Goal: Task Accomplishment & Management: Manage account settings

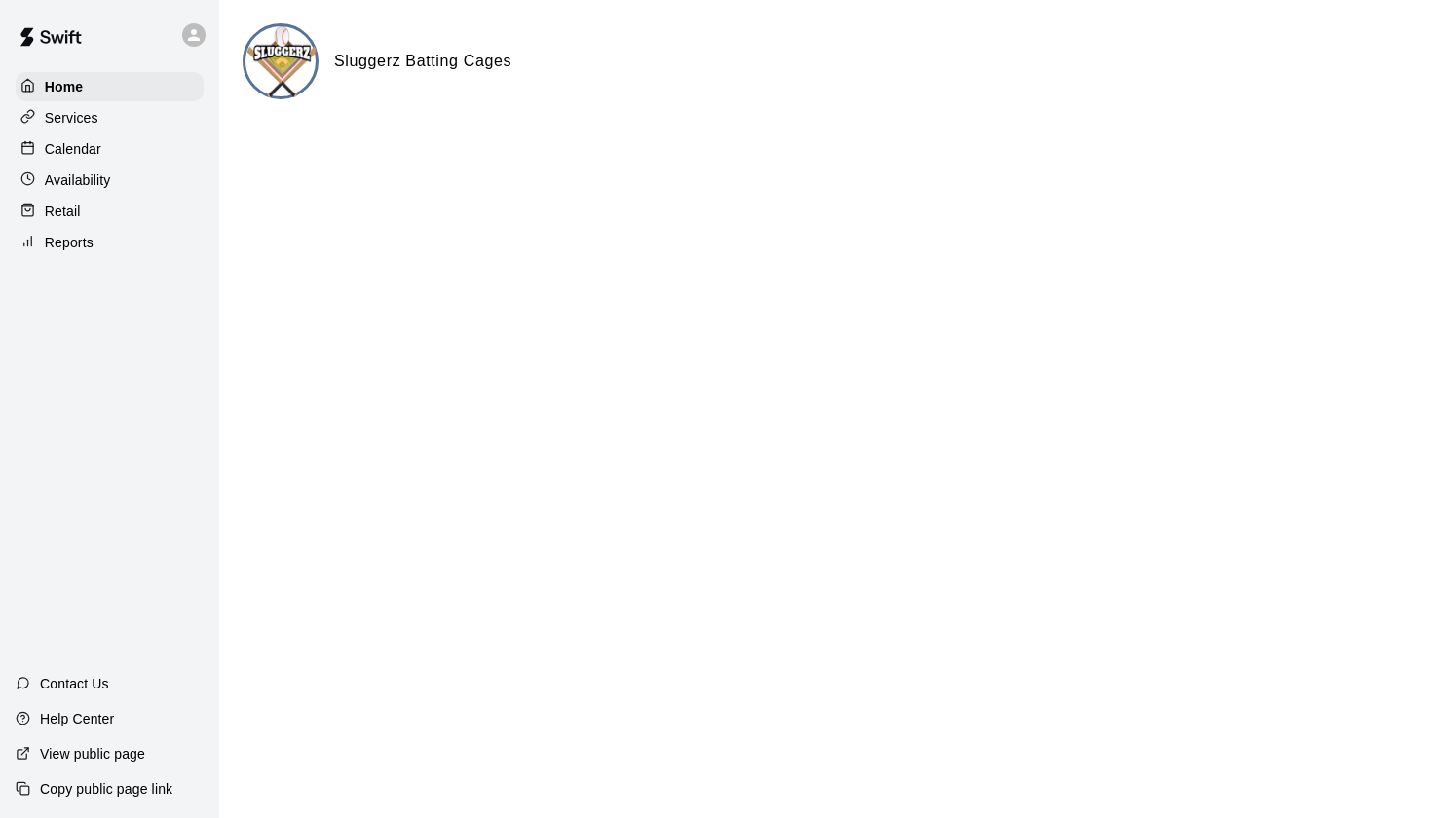
click at [139, 147] on div "Calendar" at bounding box center [110, 148] width 188 height 29
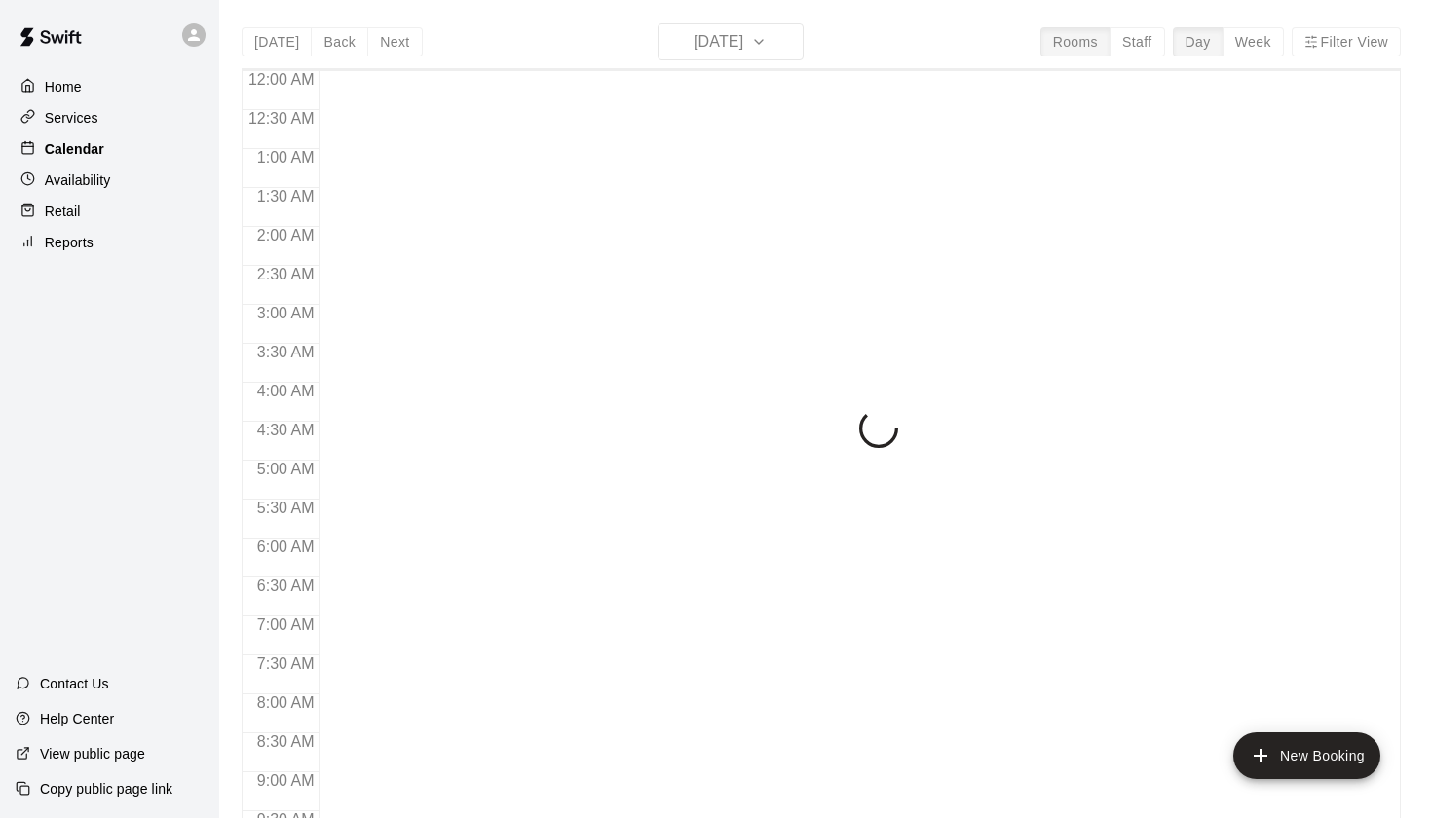
scroll to position [1077, 0]
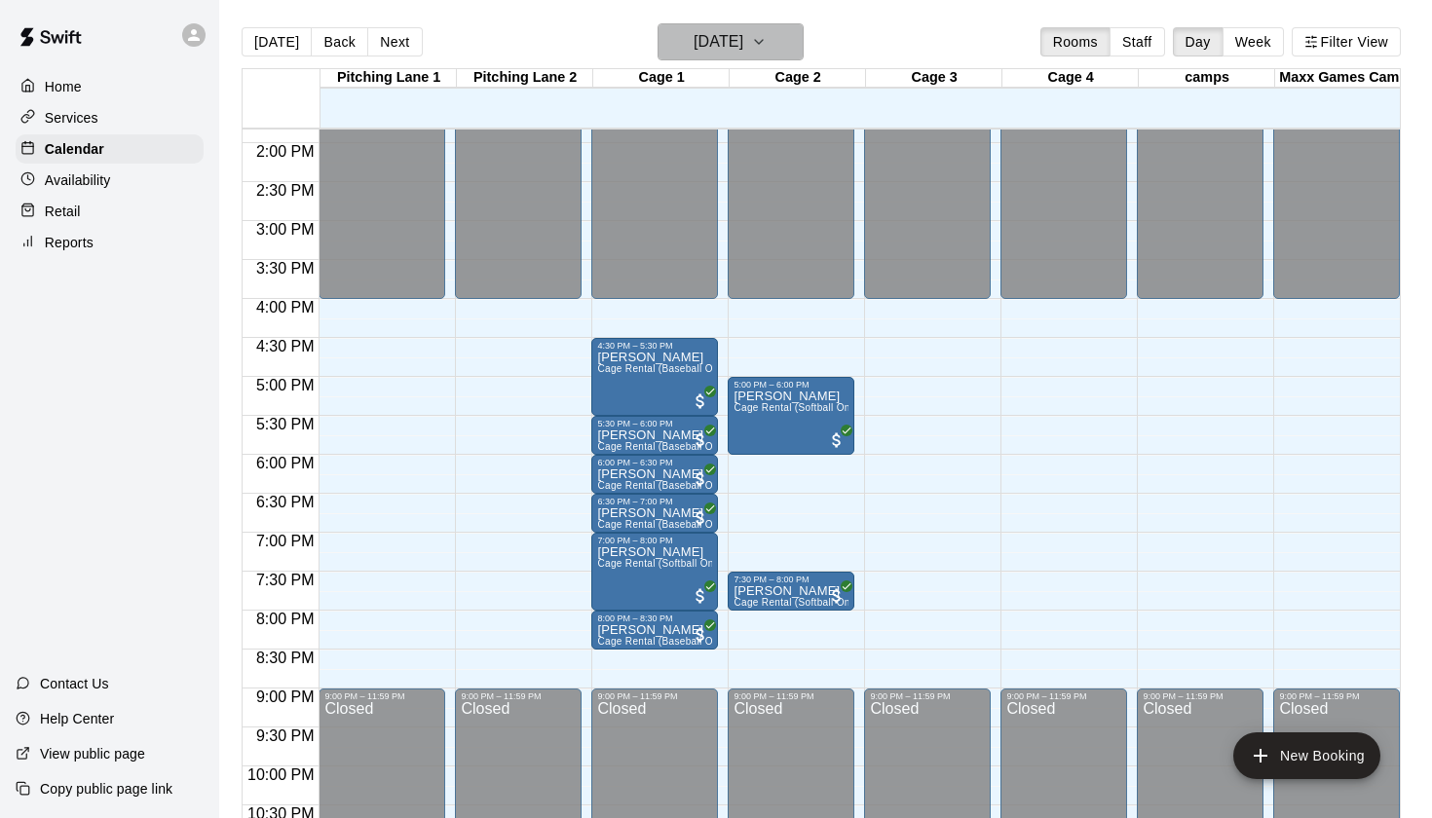
click at [766, 27] on button "[DATE]" at bounding box center [730, 41] width 146 height 37
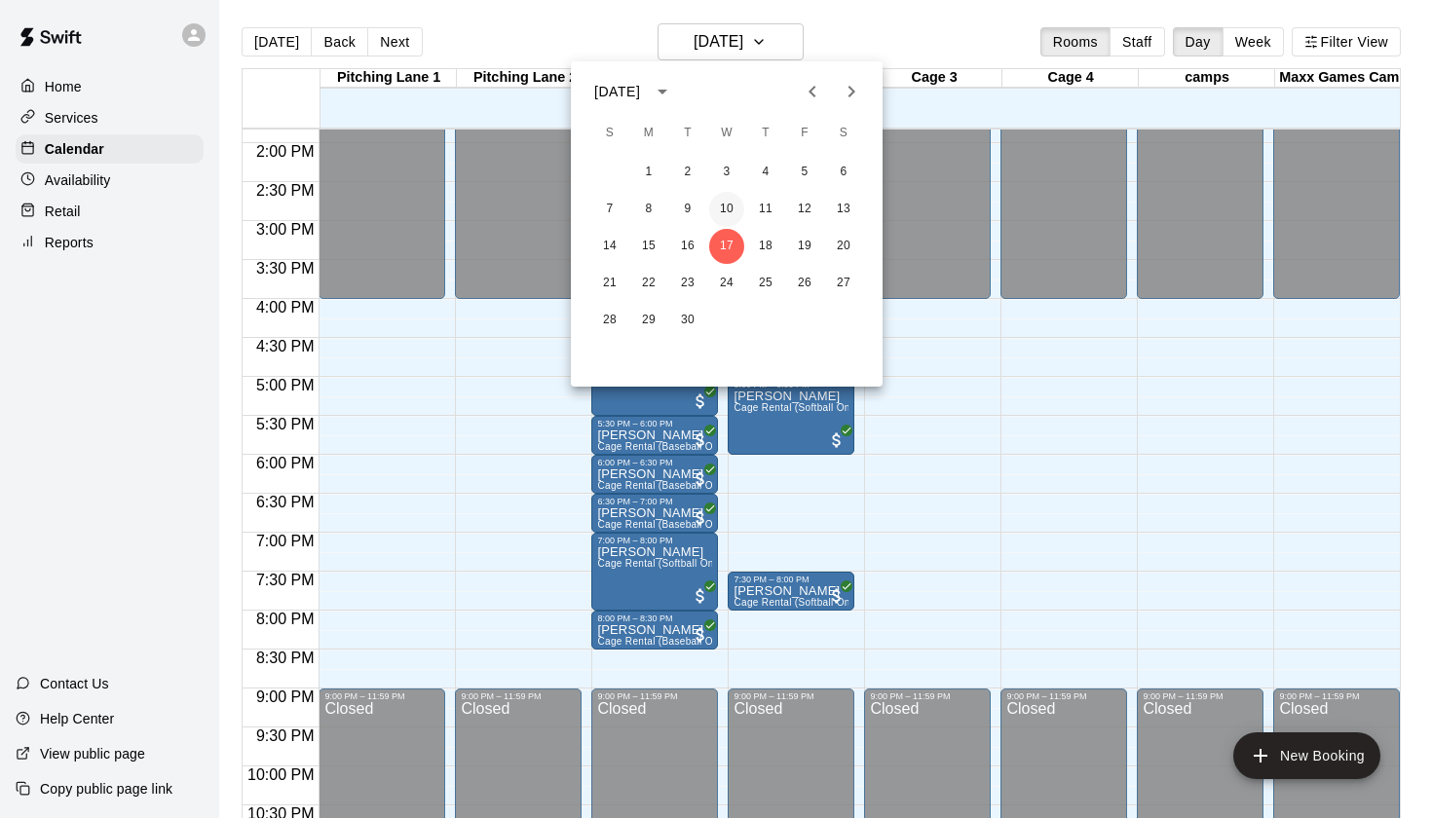
click at [718, 196] on button "10" at bounding box center [726, 209] width 35 height 35
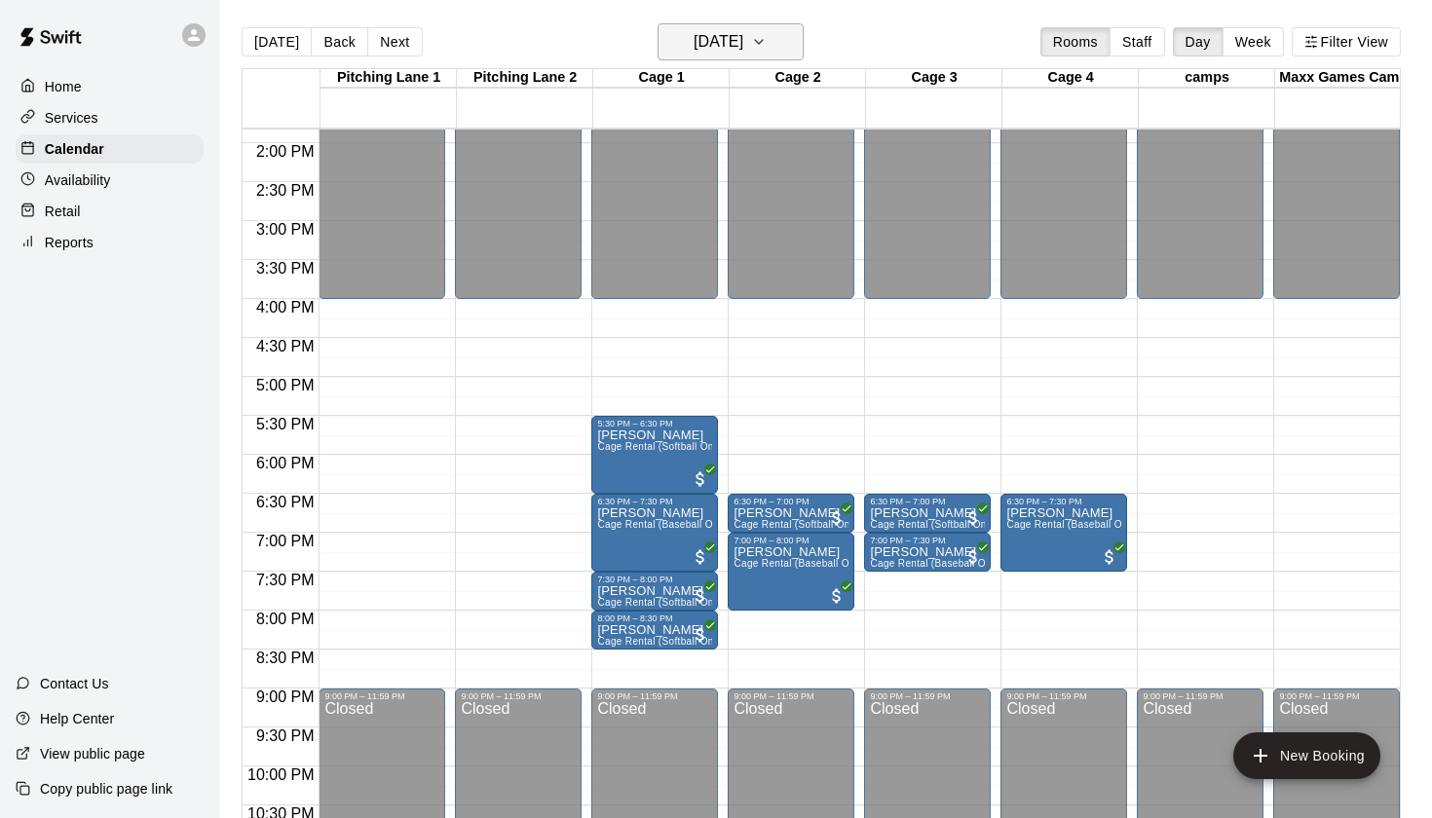
click at [728, 28] on h6 "[DATE]" at bounding box center [718, 41] width 50 height 27
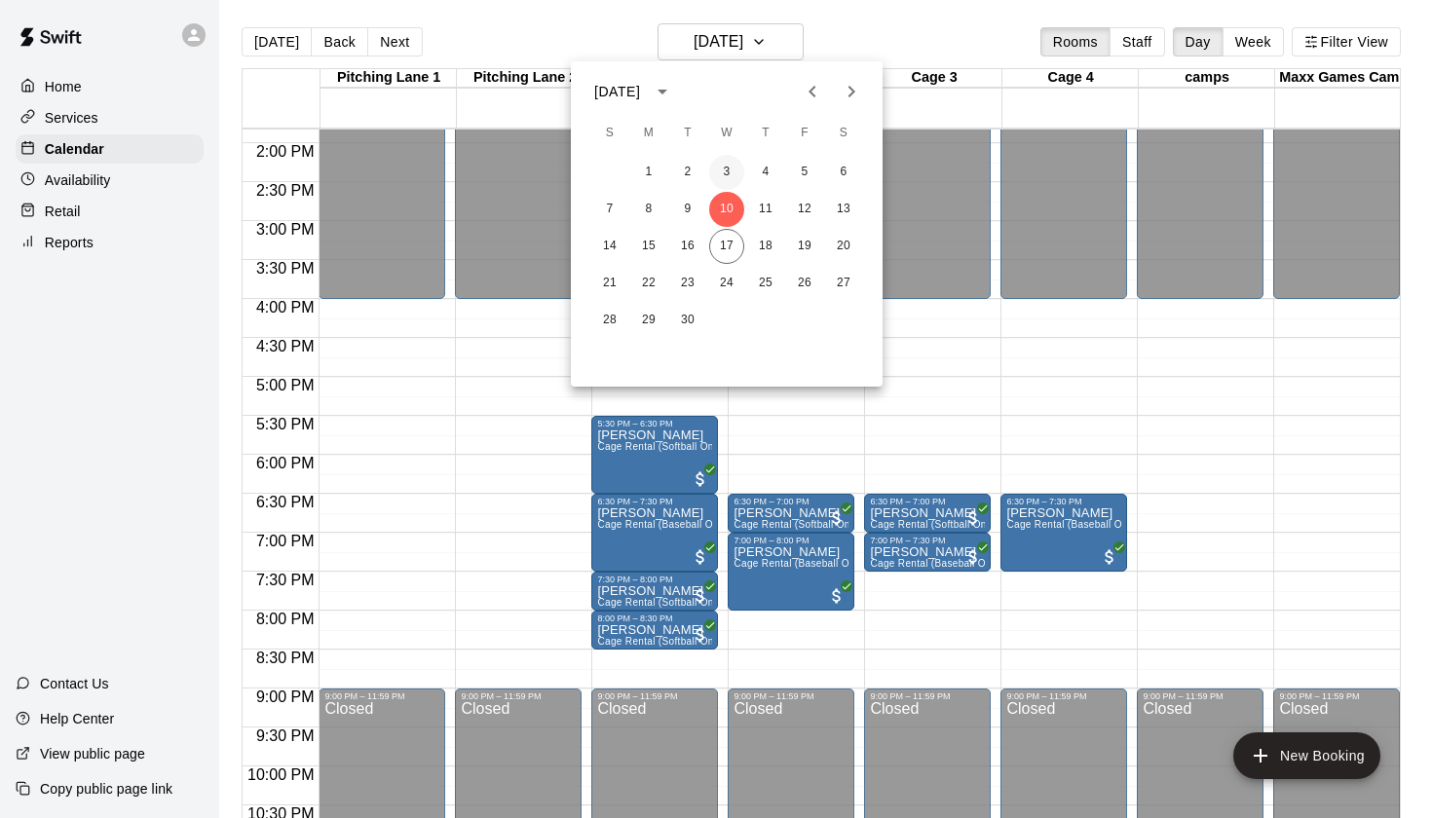
click at [726, 169] on button "3" at bounding box center [726, 172] width 35 height 35
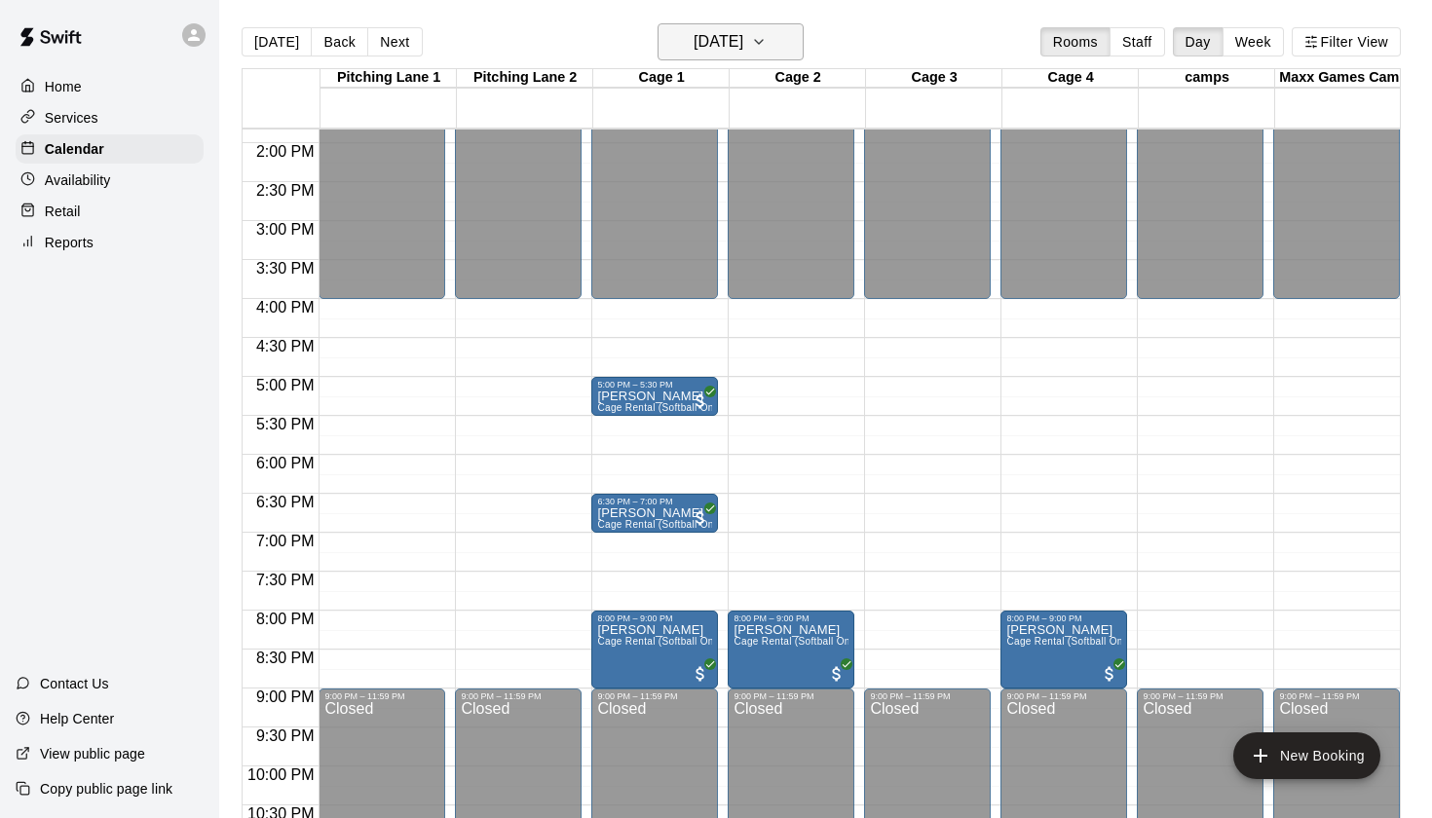
click at [733, 35] on h6 "[DATE]" at bounding box center [718, 41] width 50 height 27
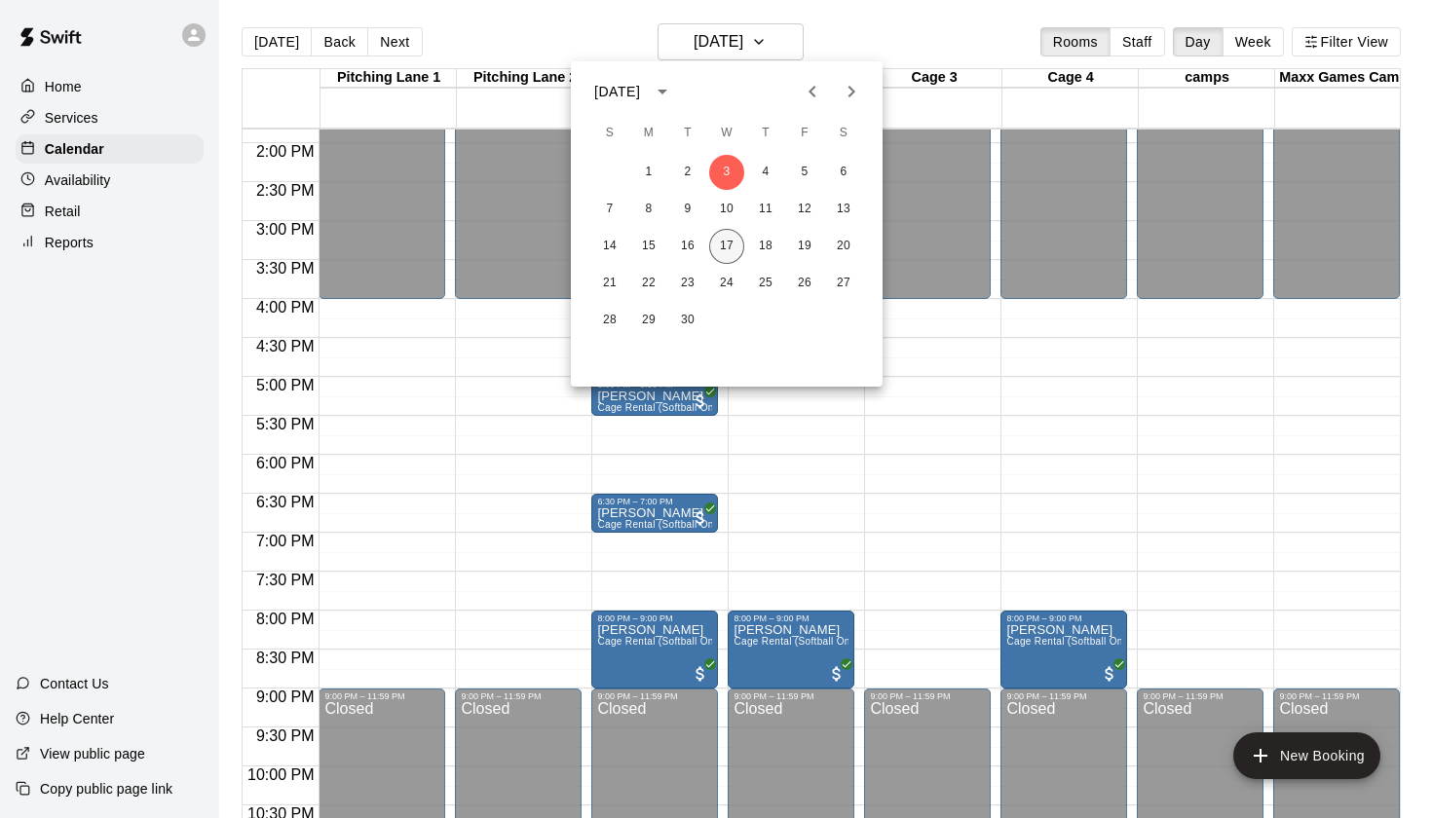
click at [724, 247] on button "17" at bounding box center [726, 246] width 35 height 35
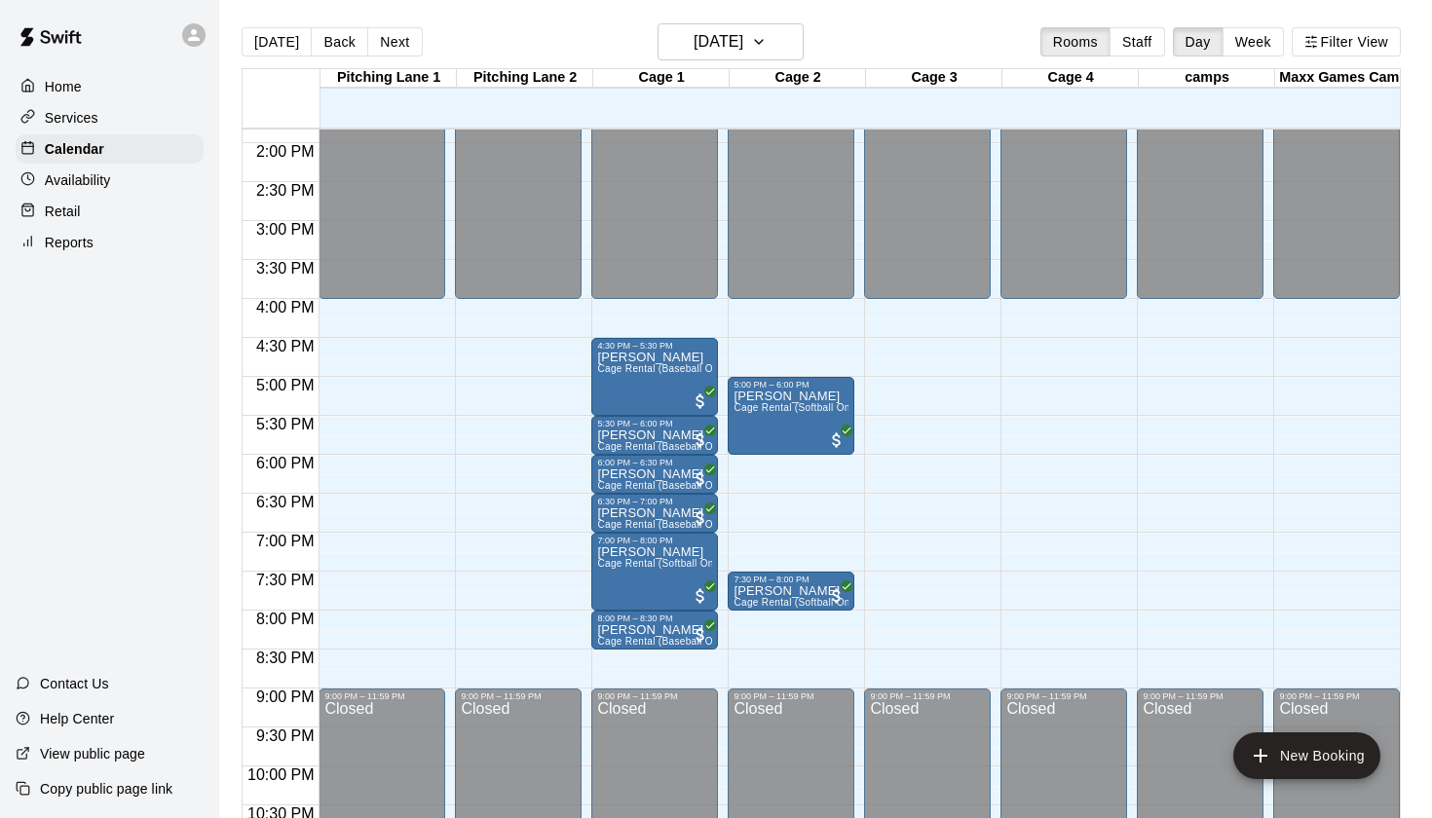
click at [745, 67] on div "[DATE] Back [DATE][DATE] Rooms Staff Day Week Filter View" at bounding box center [821, 45] width 1159 height 45
click at [745, 56] on button "[DATE]" at bounding box center [730, 41] width 146 height 37
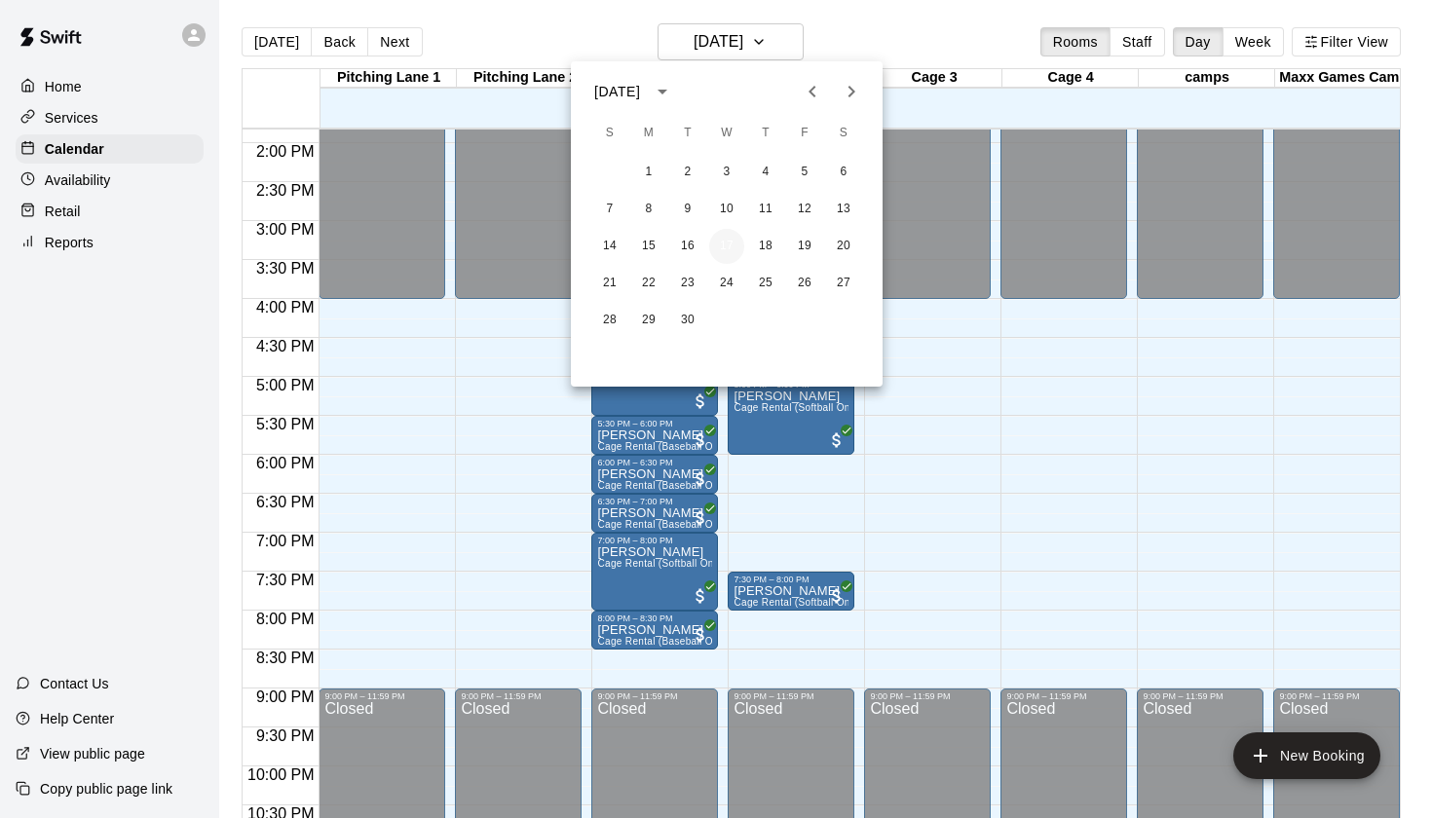
click at [734, 245] on button "17" at bounding box center [726, 246] width 35 height 35
